Goal: Information Seeking & Learning: Learn about a topic

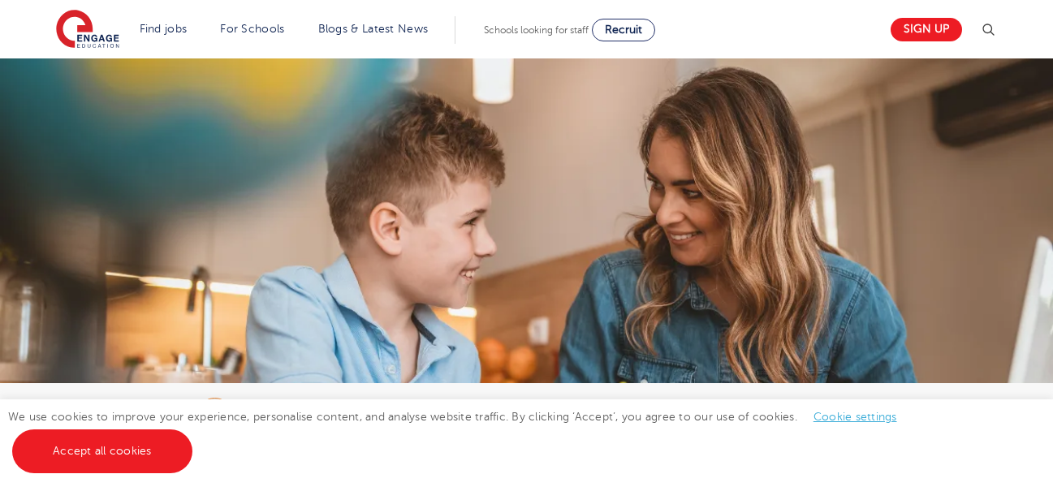
click at [798, 198] on img at bounding box center [526, 226] width 1053 height 337
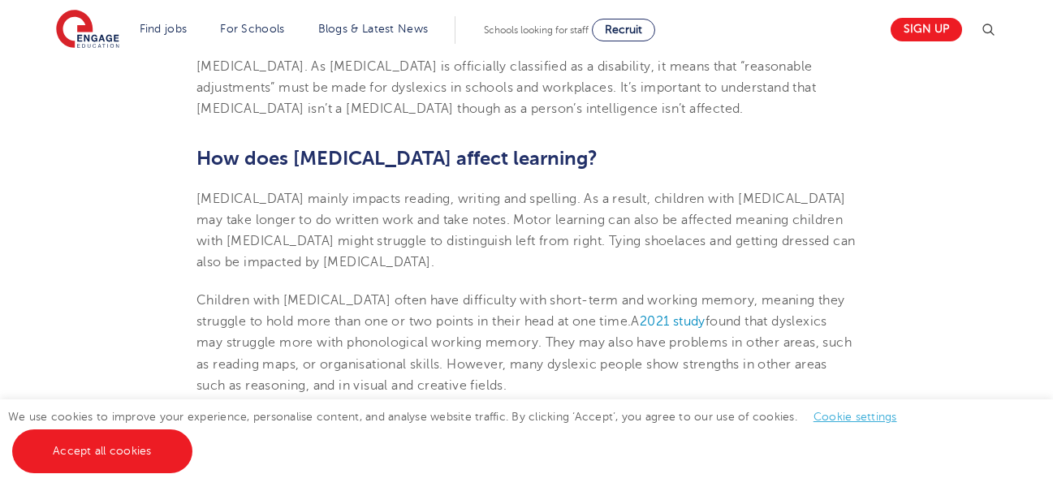
scroll to position [1117, 0]
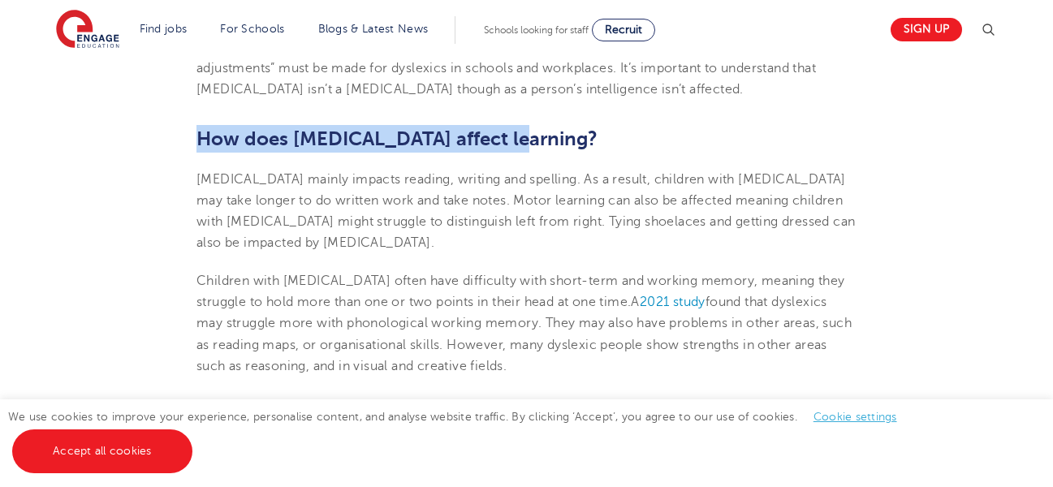
drag, startPoint x: 502, startPoint y: 134, endPoint x: 192, endPoint y: 135, distance: 309.2
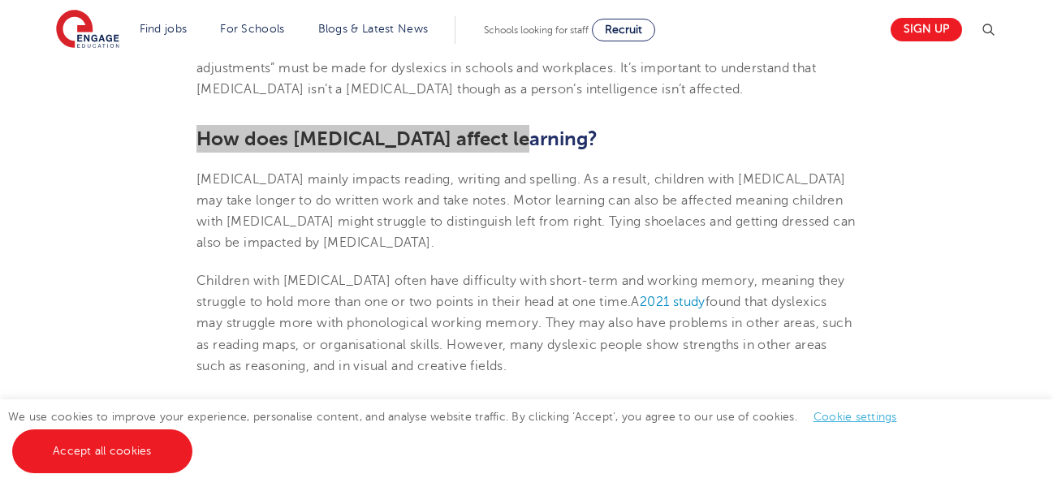
copy b "How does [MEDICAL_DATA] affect learning"
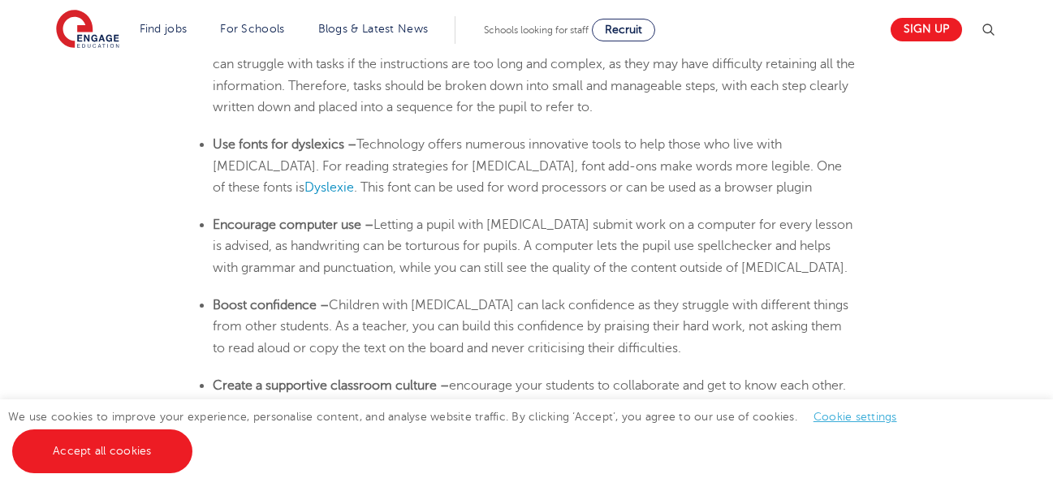
scroll to position [2754, 0]
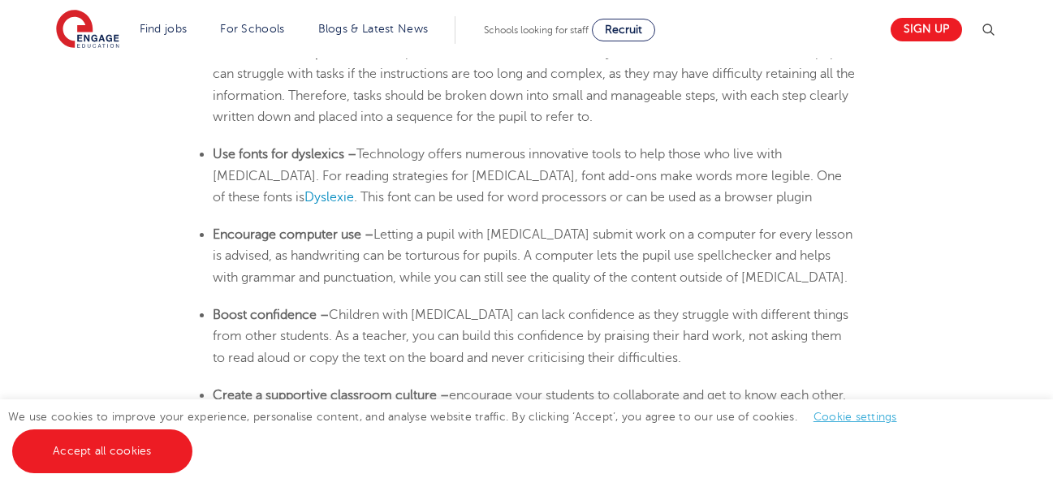
drag, startPoint x: 642, startPoint y: 0, endPoint x: 554, endPoint y: 14, distance: 89.5
click at [554, 14] on section "Find jobs All vacancies We have one of the UK's largest database. and with hund…" at bounding box center [468, 29] width 825 height 59
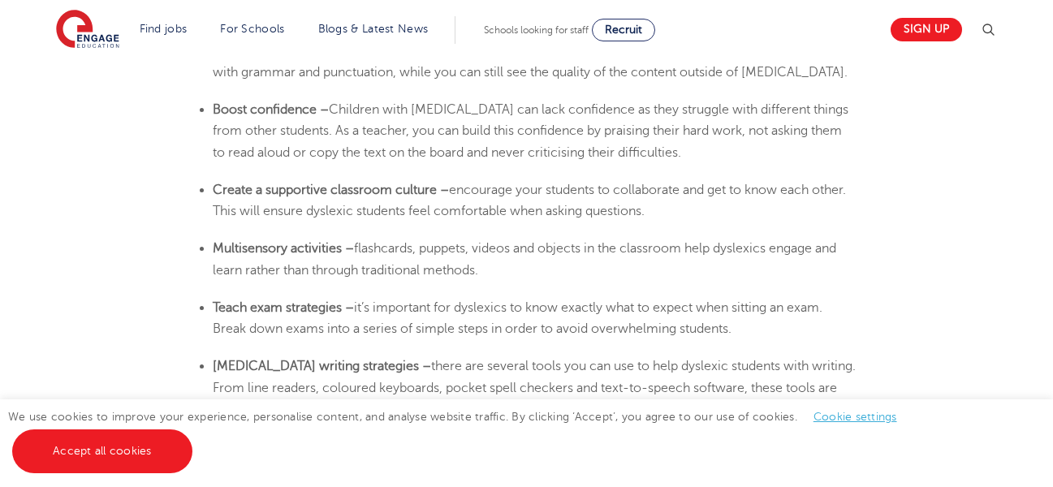
scroll to position [2969, 0]
